Goal: Task Accomplishment & Management: Manage account settings

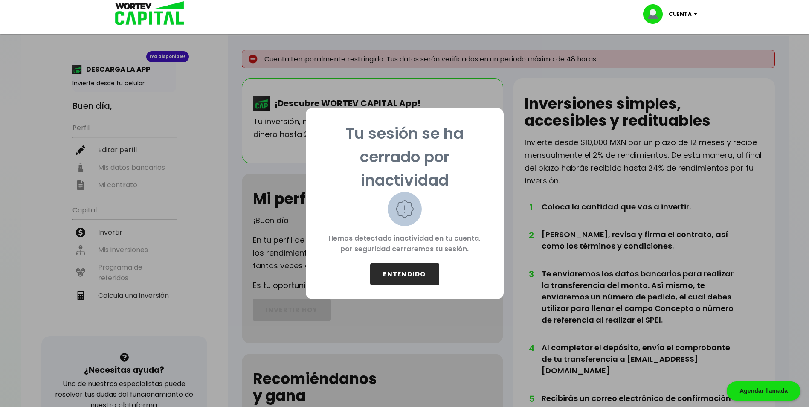
click at [414, 270] on button "ENTENDIDO" at bounding box center [404, 274] width 69 height 23
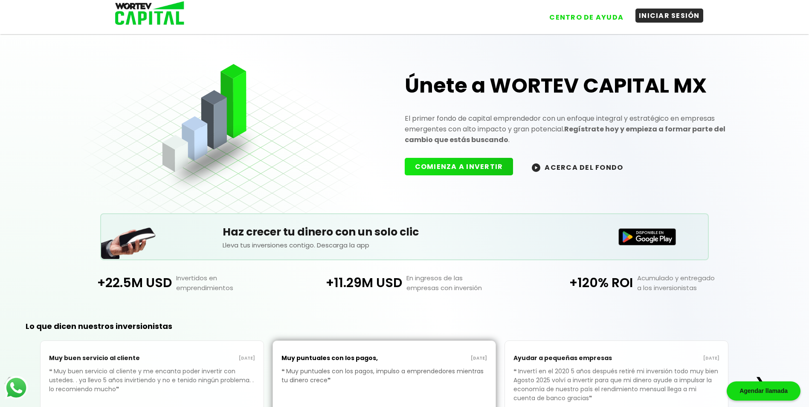
click at [687, 15] on button "INICIAR SESIÓN" at bounding box center [670, 16] width 68 height 14
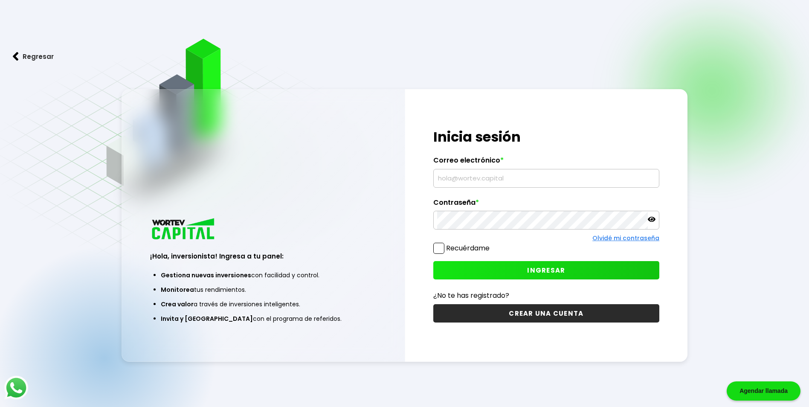
type input "[PERSON_NAME][EMAIL_ADDRESS][DOMAIN_NAME]"
click at [477, 270] on button "INGRESAR" at bounding box center [547, 270] width 226 height 18
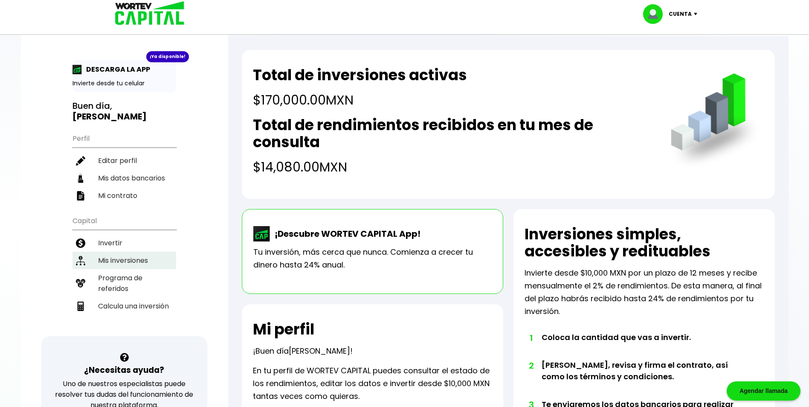
click at [139, 252] on li "Mis inversiones" at bounding box center [125, 260] width 104 height 17
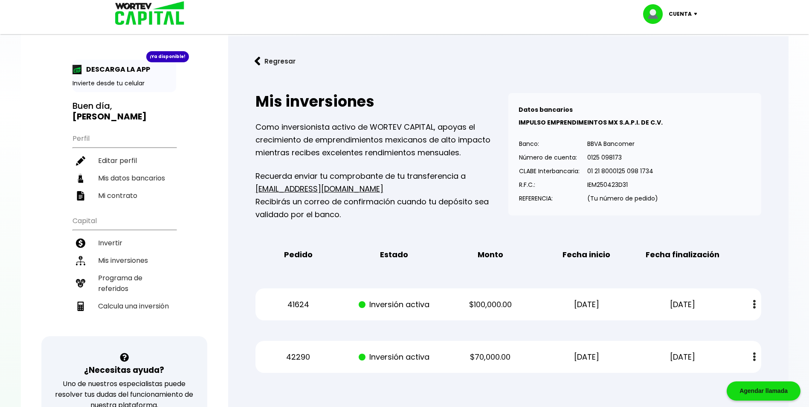
scroll to position [43, 0]
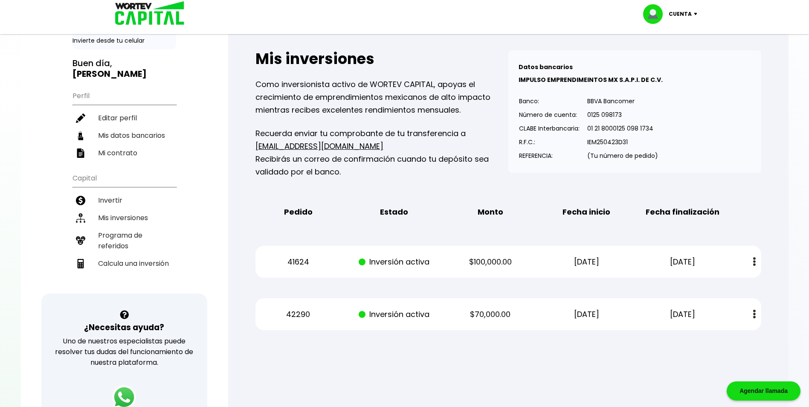
click at [754, 262] on img at bounding box center [755, 261] width 3 height 9
click at [695, 285] on link "Estado de cuenta" at bounding box center [699, 284] width 60 height 11
click at [628, 334] on div "Mis inversiones Como inversionista activo de WORTEV CAPITAL, apoyas el crecimie…" at bounding box center [508, 190] width 533 height 307
click at [758, 314] on button at bounding box center [755, 314] width 12 height 18
click at [691, 338] on link "Estado de cuenta" at bounding box center [699, 337] width 60 height 11
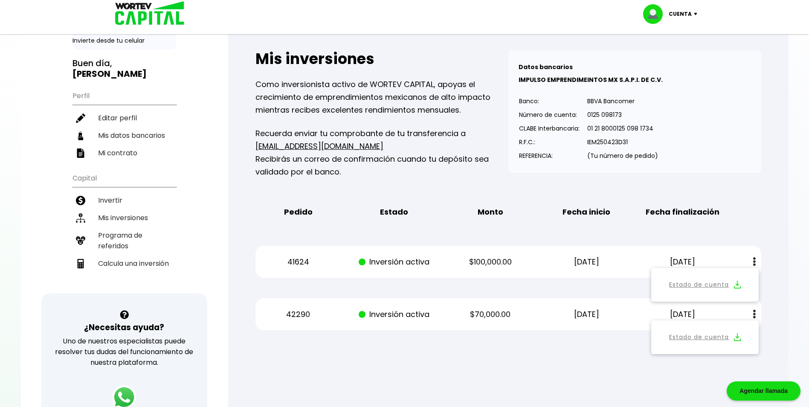
drag, startPoint x: 701, startPoint y: 335, endPoint x: 762, endPoint y: 20, distance: 320.8
click at [762, 24] on div "Cuenta Editar perfil Cerrar sesión ¡Ya disponible! DESCARGA LA APP Invierte des…" at bounding box center [404, 265] width 809 height 616
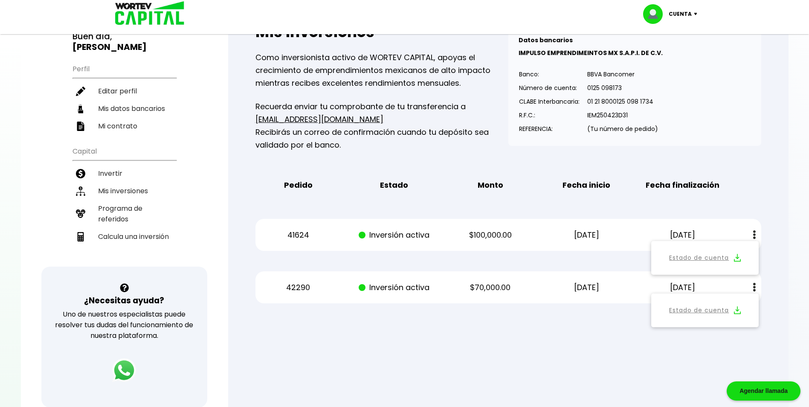
scroll to position [0, 0]
